Goal: Task Accomplishment & Management: Manage account settings

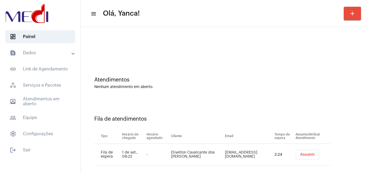
scroll to position [7, 0]
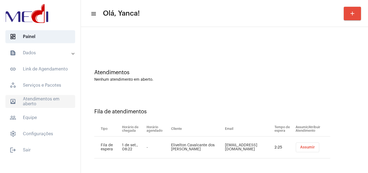
click at [49, 99] on span "outbox_outline Atendimentos em aberto" at bounding box center [40, 101] width 70 height 13
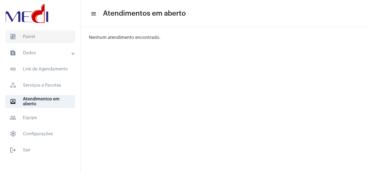
click at [39, 37] on span "dashboard Painel" at bounding box center [40, 36] width 70 height 13
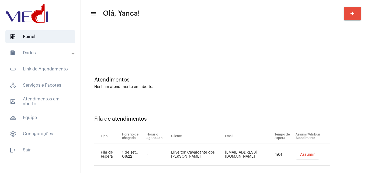
scroll to position [7, 0]
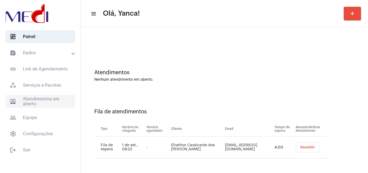
click at [52, 100] on span "outbox_outline Atendimentos em aberto" at bounding box center [40, 101] width 70 height 13
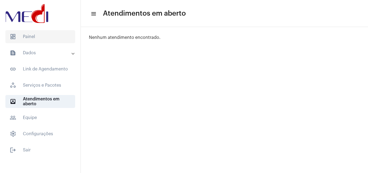
click at [43, 35] on span "dashboard Painel" at bounding box center [40, 36] width 70 height 13
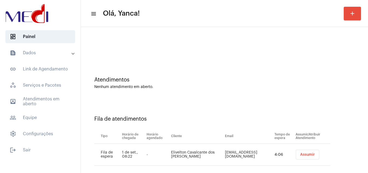
scroll to position [7, 0]
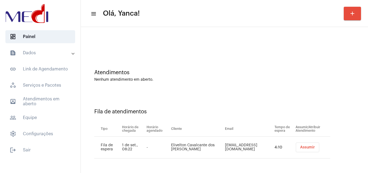
drag, startPoint x: 197, startPoint y: 148, endPoint x: 169, endPoint y: 143, distance: 28.7
click at [169, 143] on tr "Fila de espera 1 de set., 08:22 - Elivelton Cavalcante dos Santos Elivelton@ats…" at bounding box center [212, 147] width 236 height 22
copy tr "Elivelton Cavalcante dos Santos"
click at [41, 105] on span "outbox_outline Atendimentos em aberto" at bounding box center [40, 101] width 70 height 13
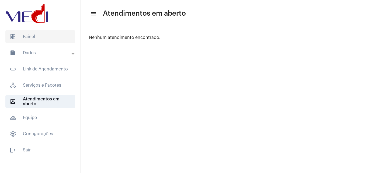
click at [44, 36] on span "dashboard Painel" at bounding box center [40, 36] width 70 height 13
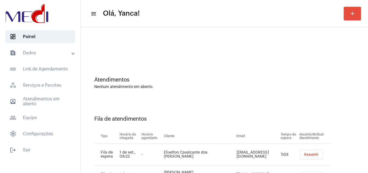
scroll to position [29, 0]
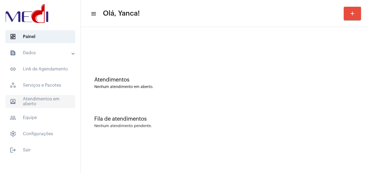
click at [40, 102] on span "outbox_outline Atendimentos em aberto" at bounding box center [40, 101] width 70 height 13
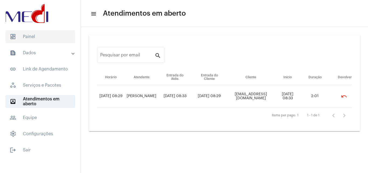
click at [47, 33] on span "dashboard Painel" at bounding box center [40, 36] width 70 height 13
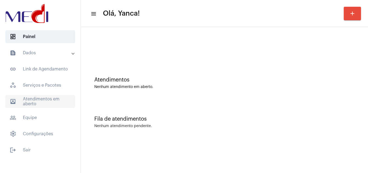
click at [56, 101] on span "outbox_outline Atendimentos em aberto" at bounding box center [40, 101] width 70 height 13
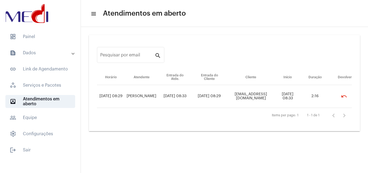
drag, startPoint x: 41, startPoint y: 34, endPoint x: 46, endPoint y: 43, distance: 10.5
click at [41, 35] on span "dashboard Painel" at bounding box center [40, 36] width 70 height 13
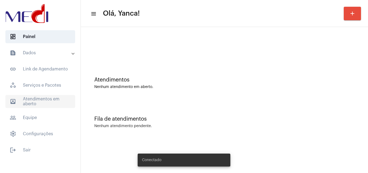
click at [31, 98] on span "outbox_outline Atendimentos em aberto" at bounding box center [40, 101] width 70 height 13
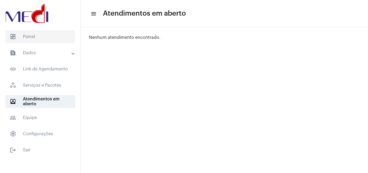
click at [40, 38] on span "dashboard Painel" at bounding box center [40, 36] width 70 height 13
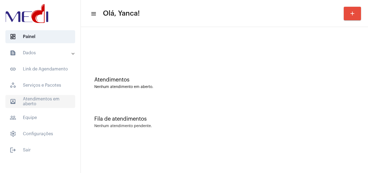
click at [43, 96] on span "outbox_outline Atendimentos em aberto" at bounding box center [40, 101] width 70 height 13
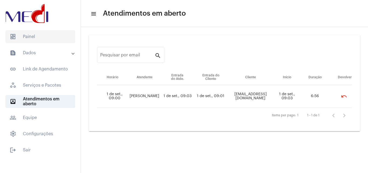
click at [37, 40] on span "dashboard Painel" at bounding box center [40, 36] width 70 height 13
